Goal: Task Accomplishment & Management: Manage account settings

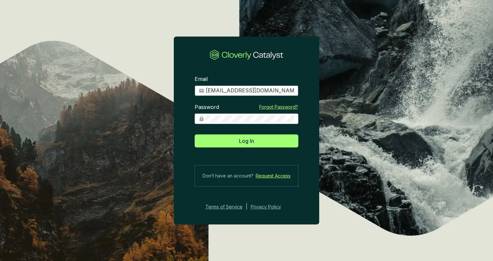
click at [240, 92] on input "[EMAIL_ADDRESS][DOMAIN_NAME]" at bounding box center [250, 90] width 89 height 7
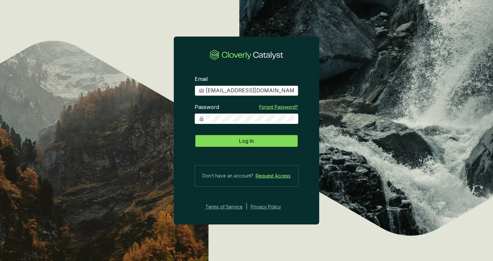
type input "[EMAIL_ADDRESS][DOMAIN_NAME]"
click at [235, 144] on button "Log In" at bounding box center [247, 140] width 104 height 13
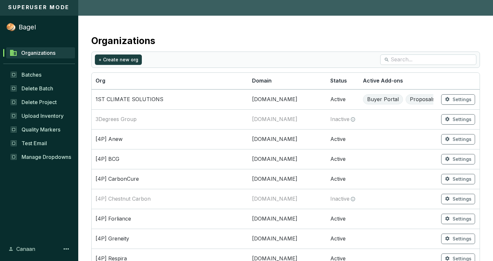
click at [70, 247] on div "Canaan" at bounding box center [39, 248] width 65 height 11
click at [67, 249] on icon at bounding box center [66, 249] width 8 height 8
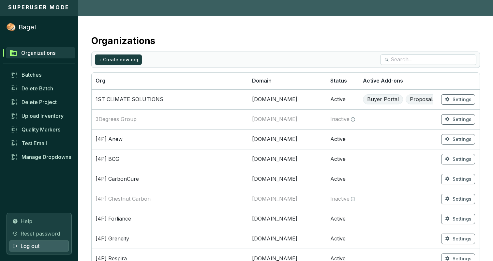
click at [64, 244] on div "Log out" at bounding box center [38, 245] width 59 height 11
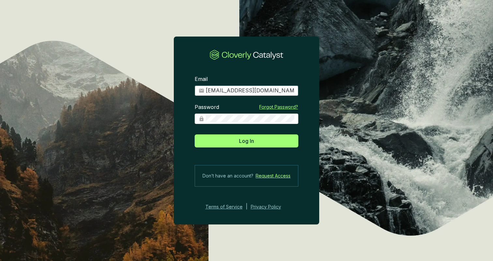
click at [224, 91] on input "[EMAIL_ADDRESS][DOMAIN_NAME]" at bounding box center [250, 90] width 89 height 7
type input "[EMAIL_ADDRESS][DOMAIN_NAME]"
click at [181, 125] on section "Email [EMAIL_ADDRESS][DOMAIN_NAME] Password Forgot Password? Log In Don’t have …" at bounding box center [246, 143] width 145 height 156
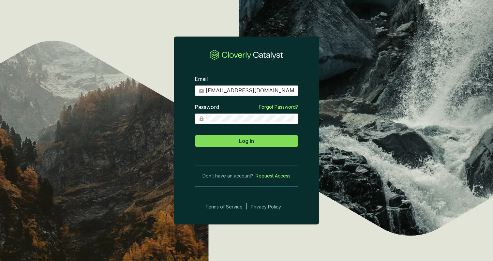
click at [204, 139] on button "Log In" at bounding box center [247, 140] width 104 height 13
click at [230, 143] on button "Log In" at bounding box center [247, 140] width 104 height 13
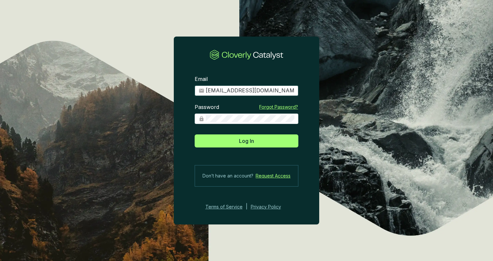
click at [234, 91] on input "[EMAIL_ADDRESS][DOMAIN_NAME]" at bounding box center [250, 90] width 89 height 7
